Goal: Task Accomplishment & Management: Manage account settings

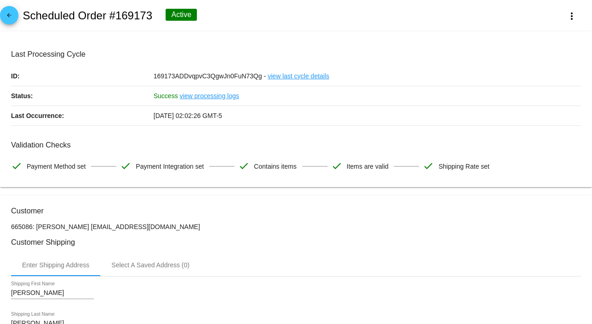
scroll to position [795, 0]
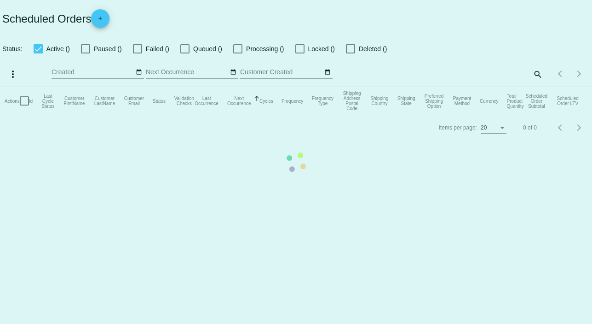
checkbox input "false"
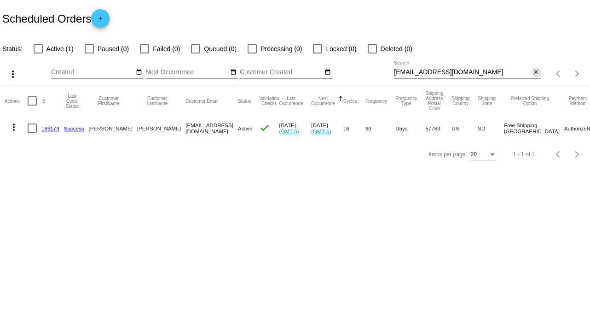
click at [534, 74] on mat-icon "close" at bounding box center [536, 72] width 6 height 7
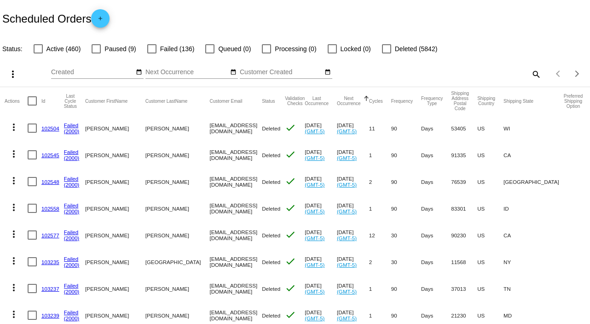
click at [532, 72] on mat-icon "search" at bounding box center [535, 74] width 11 height 14
click at [532, 72] on input "Search" at bounding box center [467, 72] width 147 height 7
paste input "chris_tafralian@yahoo.com"
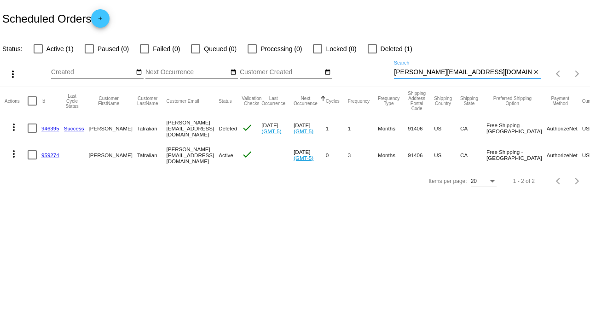
type input "chris_tafralian@yahoo.com"
click at [11, 155] on mat-icon "more_vert" at bounding box center [13, 153] width 11 height 11
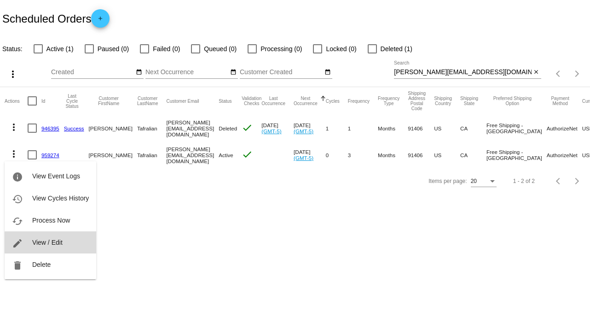
click at [62, 246] on span "View / Edit" at bounding box center [47, 241] width 30 height 7
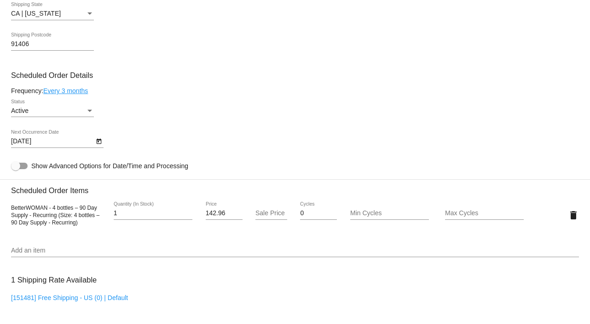
scroll to position [380, 0]
click at [92, 112] on div "Status" at bounding box center [90, 109] width 8 height 7
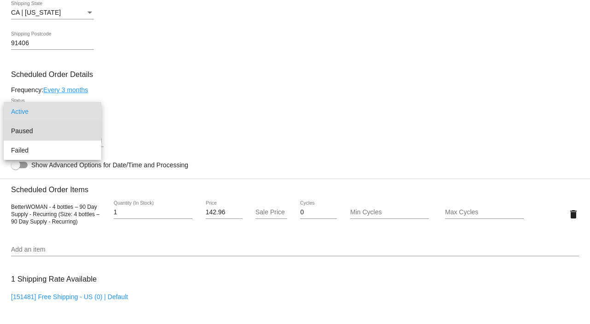
click at [72, 133] on span "Paused" at bounding box center [52, 130] width 83 height 19
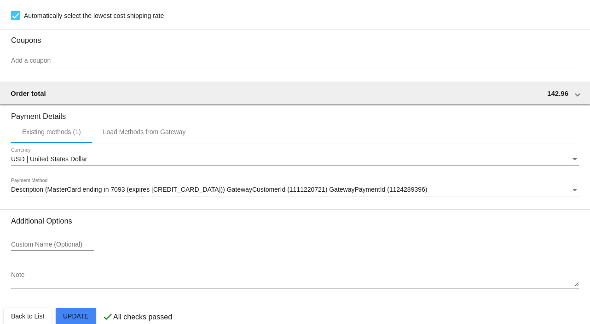
scroll to position [712, 0]
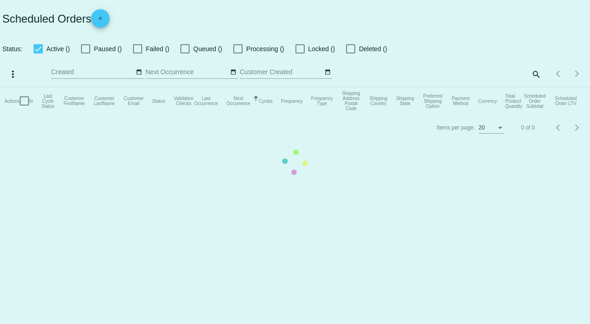
checkbox input "false"
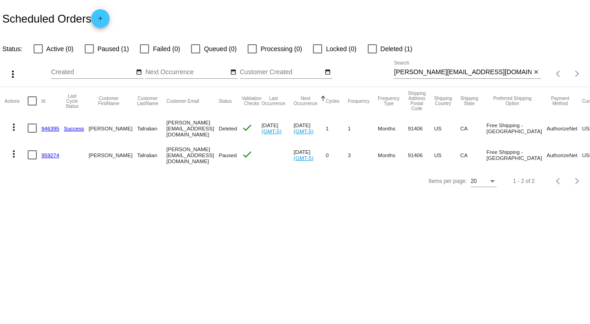
click at [13, 152] on mat-icon "more_vert" at bounding box center [13, 153] width 11 height 11
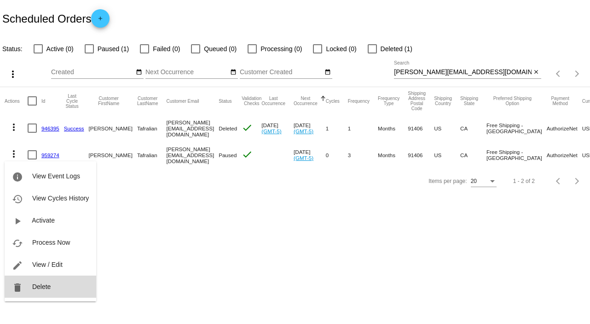
click at [49, 289] on span "Delete" at bounding box center [41, 286] width 18 height 7
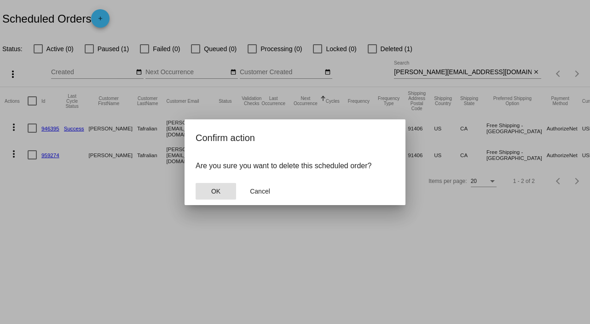
click at [217, 189] on span "OK" at bounding box center [215, 190] width 9 height 7
